Goal: Find specific page/section: Find specific page/section

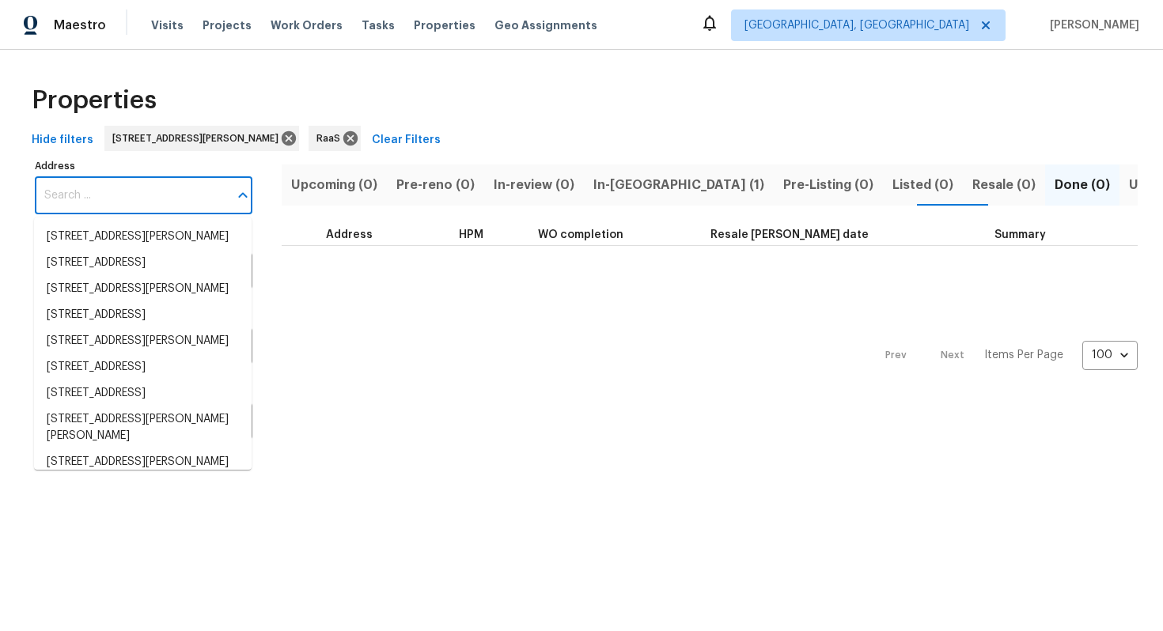
click at [119, 196] on input "Address" at bounding box center [132, 195] width 194 height 37
type input "$2,190.00"
paste input "[STREET_ADDRESS]"
type input "[STREET_ADDRESS]"
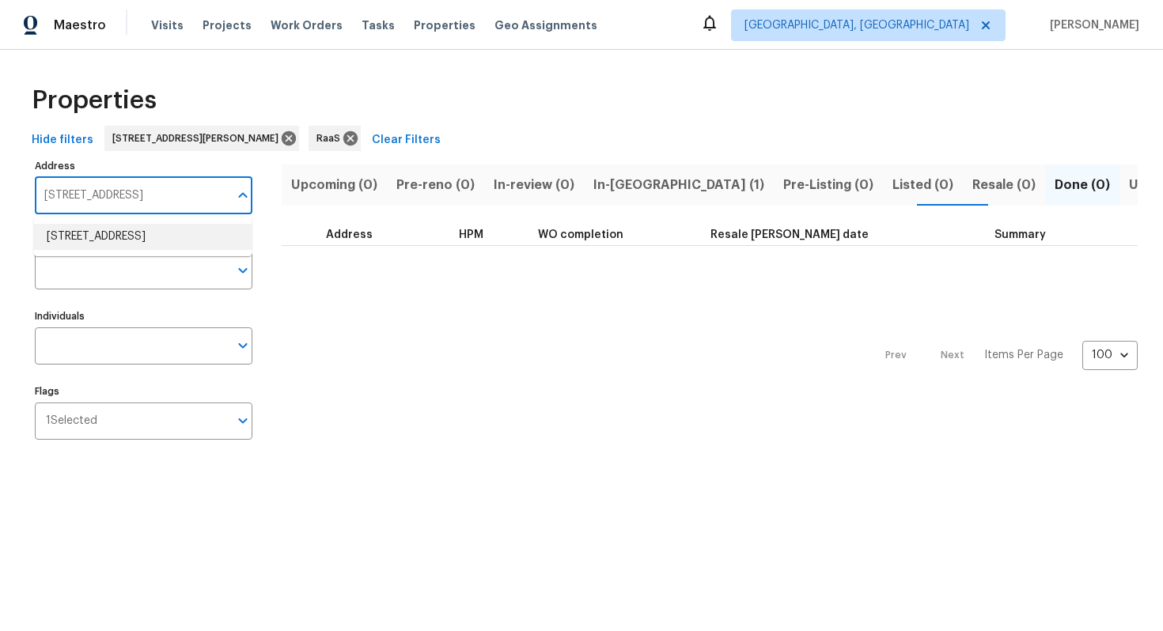
click at [98, 239] on li "[STREET_ADDRESS]" at bounding box center [142, 237] width 217 height 26
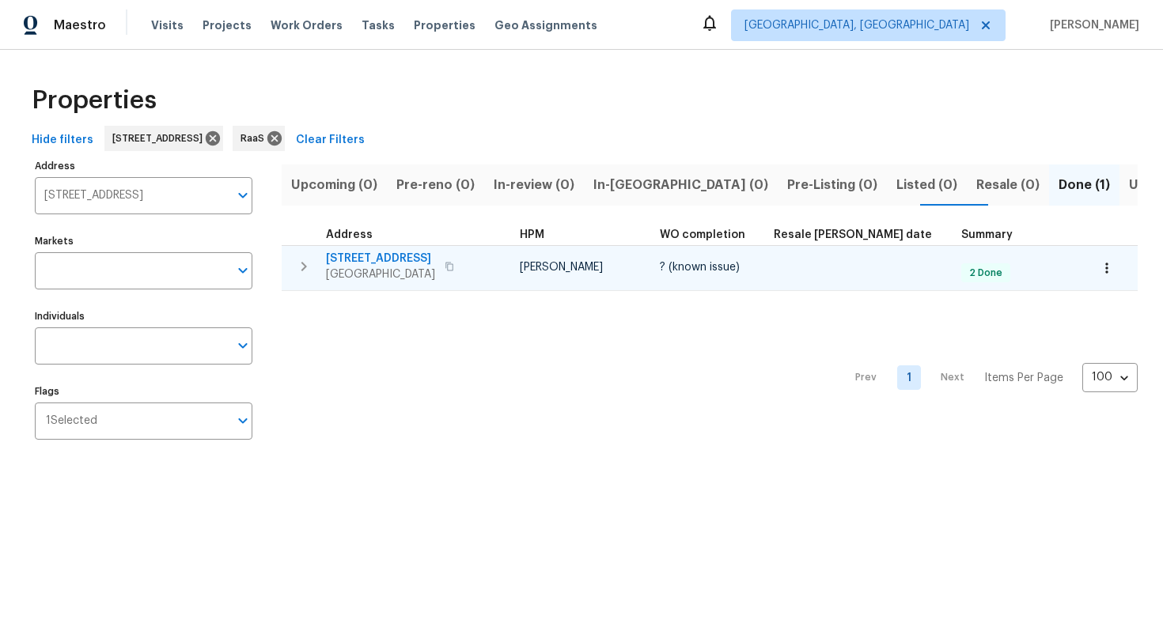
click at [385, 262] on span "[STREET_ADDRESS]" at bounding box center [380, 259] width 109 height 16
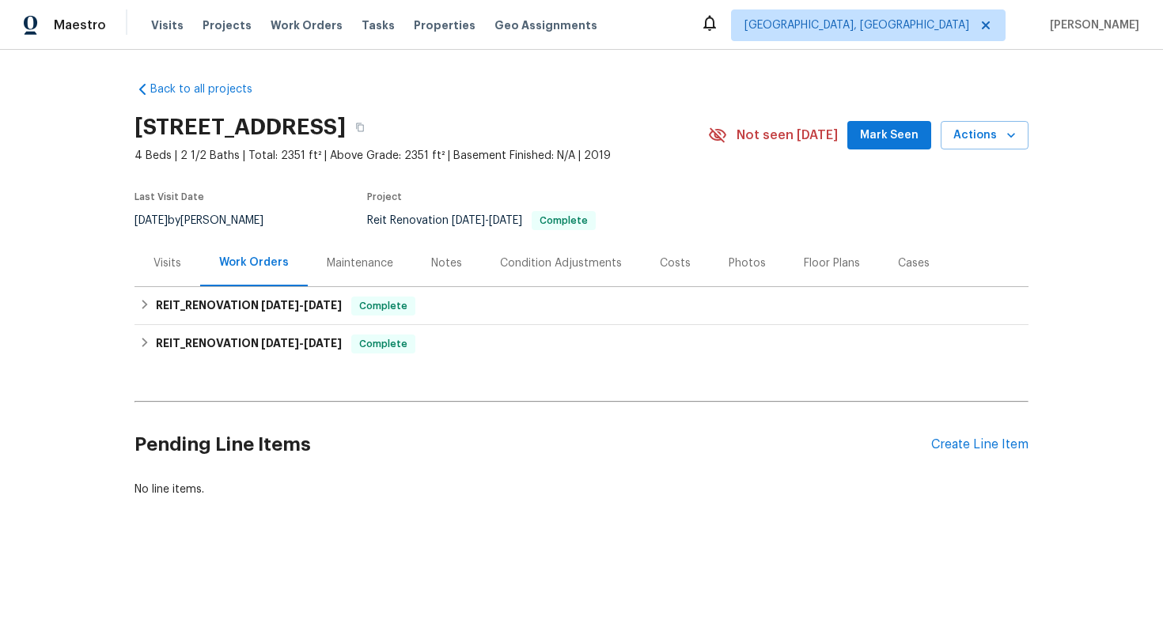
click at [671, 257] on div "Costs" at bounding box center [675, 263] width 31 height 16
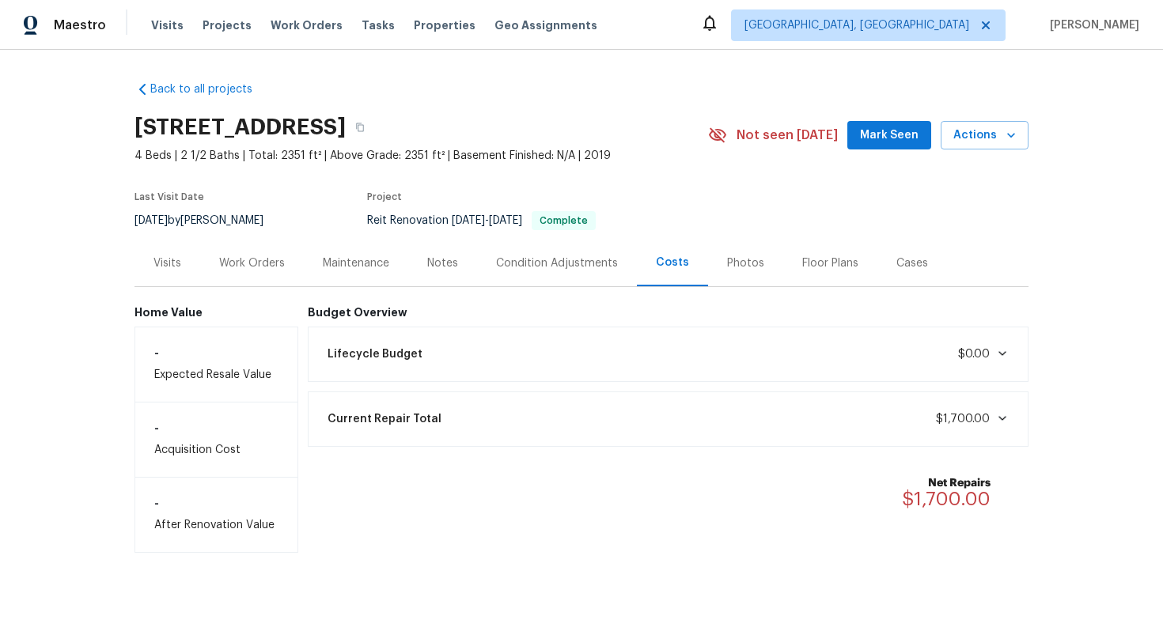
click at [259, 255] on div "Work Orders" at bounding box center [252, 263] width 66 height 16
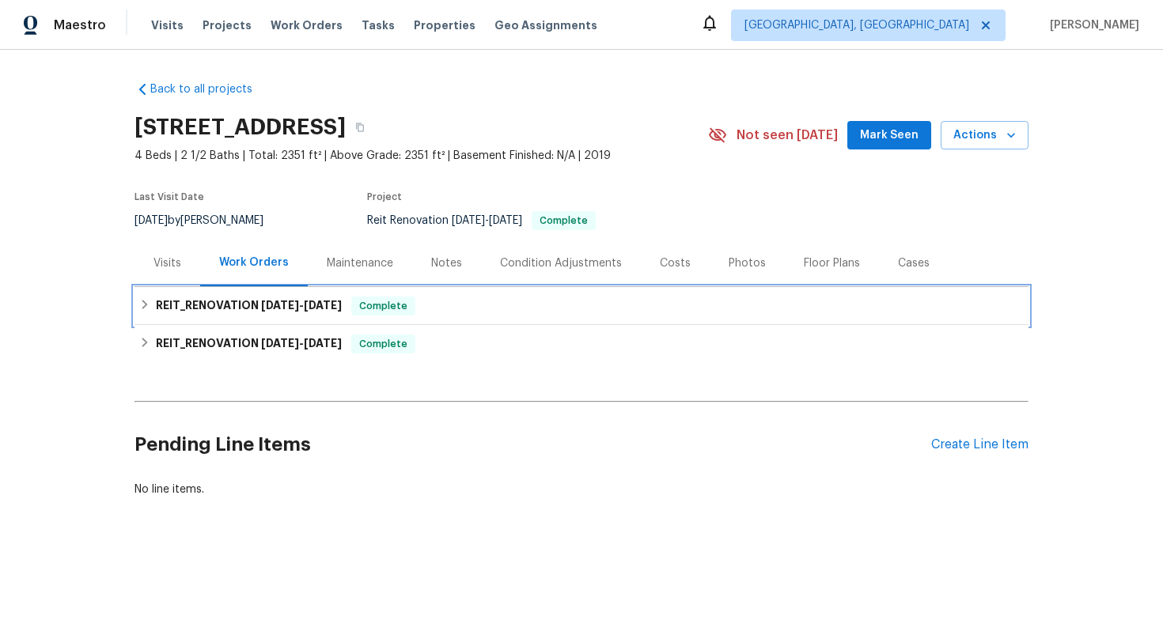
click at [251, 308] on h6 "REIT_RENOVATION 9/11/25 - 9/13/25" at bounding box center [249, 306] width 186 height 19
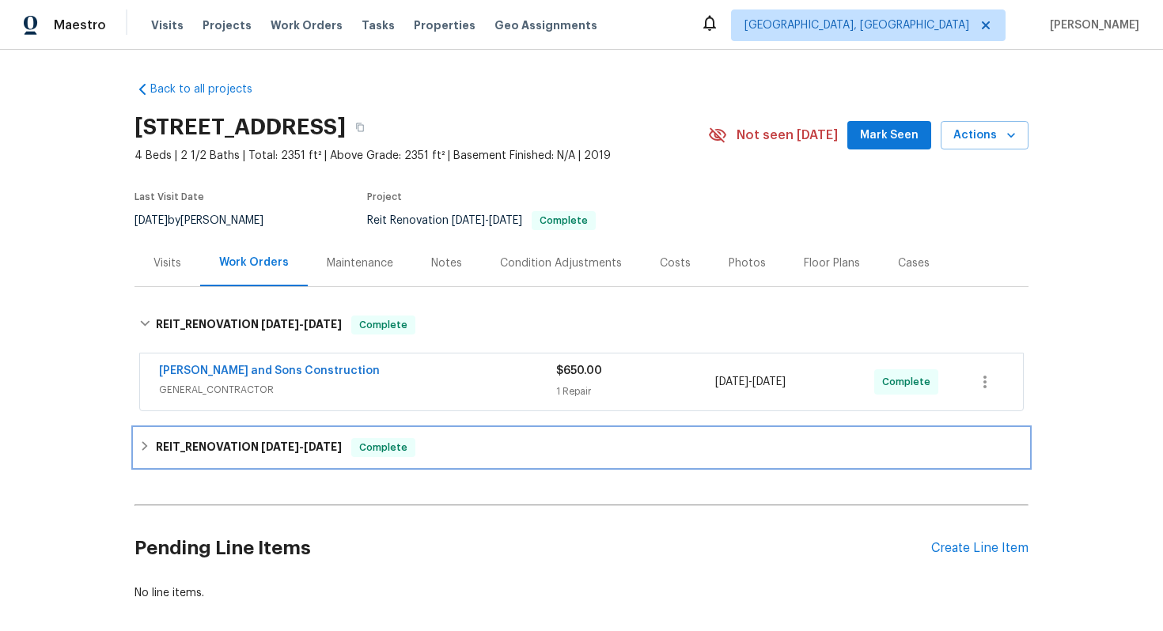
click at [441, 444] on div "REIT_RENOVATION 8/11/25 - 8/19/25 Complete" at bounding box center [581, 447] width 884 height 19
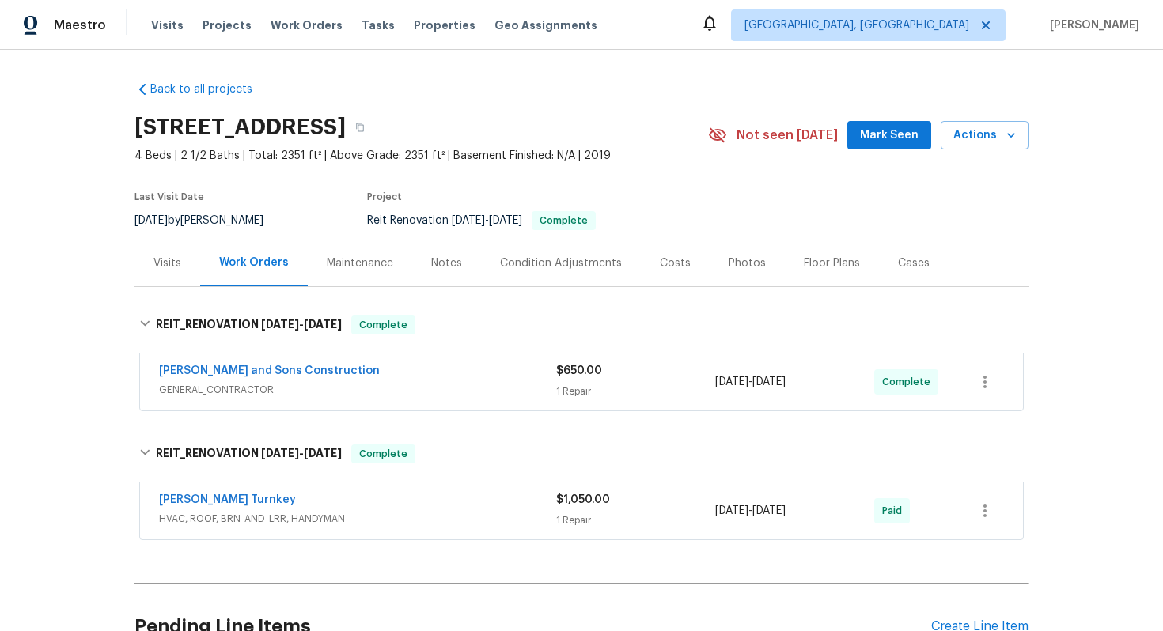
click at [345, 380] on div "Reyes and Sons Construction" at bounding box center [357, 372] width 397 height 19
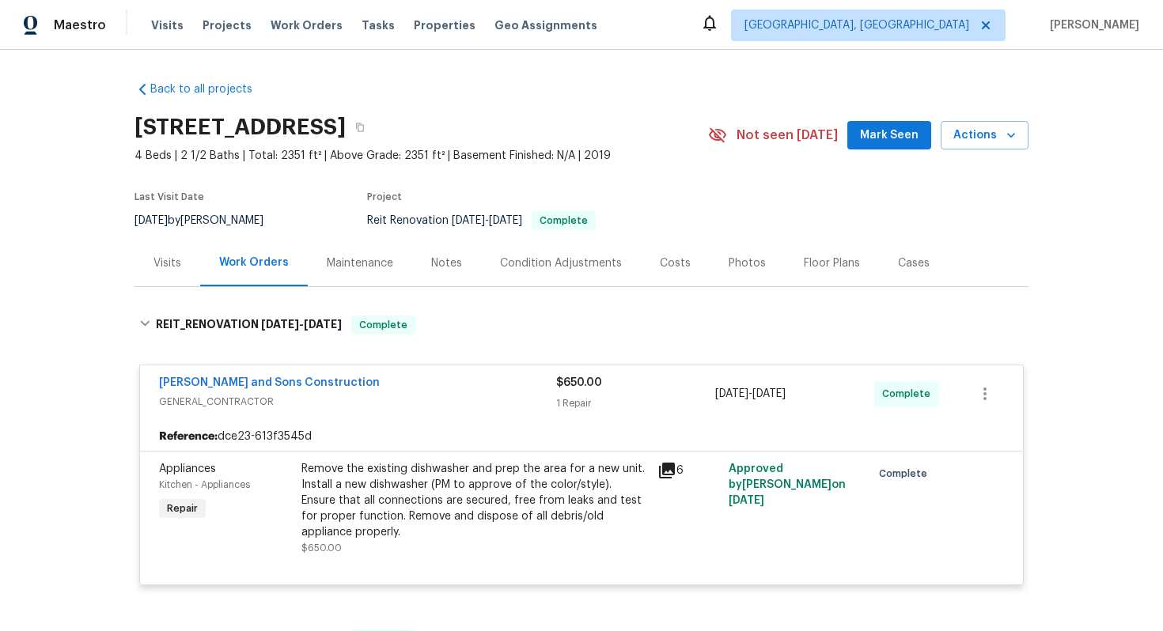
click at [391, 395] on span "GENERAL_CONTRACTOR" at bounding box center [357, 402] width 397 height 16
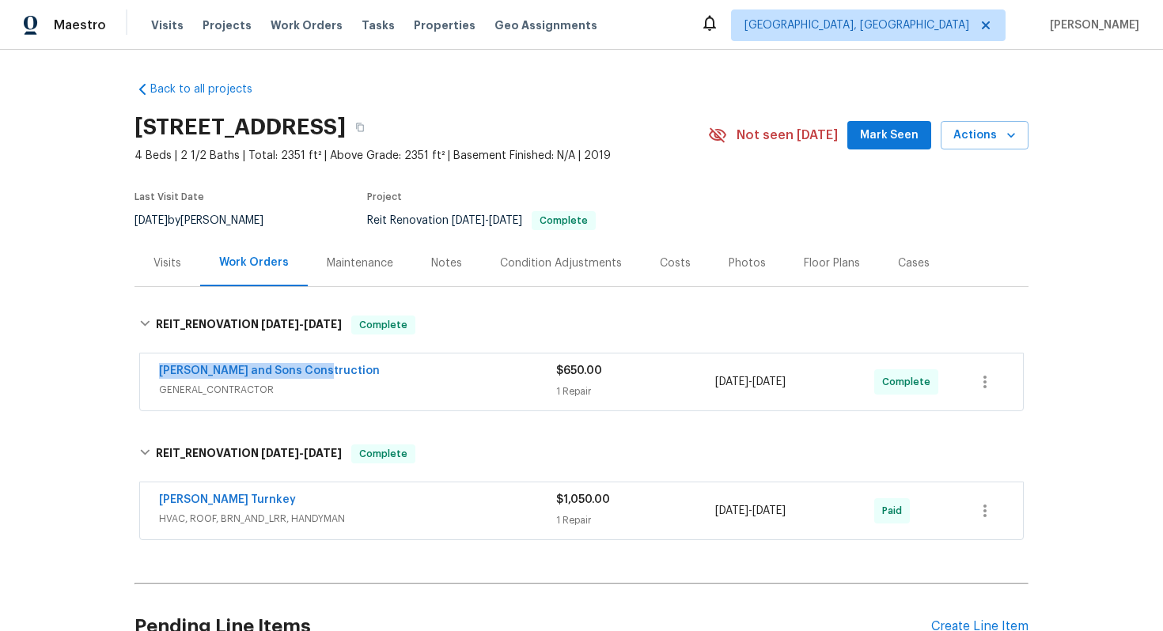
drag, startPoint x: 149, startPoint y: 367, endPoint x: 369, endPoint y: 369, distance: 219.9
click at [369, 369] on div "Reyes and Sons Construction GENERAL_CONTRACTOR $650.00 1 Repair 9/11/2025 - 9/1…" at bounding box center [581, 382] width 883 height 57
copy link "Reyes and Sons Construction"
click at [660, 266] on div "Costs" at bounding box center [675, 263] width 31 height 16
